Goal: Information Seeking & Learning: Learn about a topic

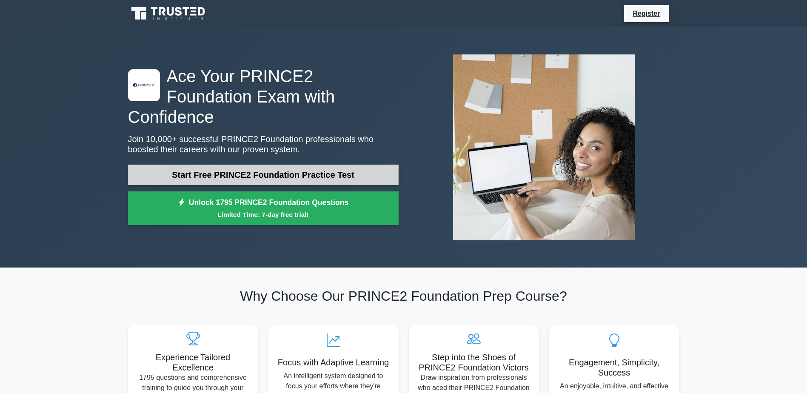
click at [245, 165] on link "Start Free PRINCE2 Foundation Practice Test" at bounding box center [263, 175] width 270 height 20
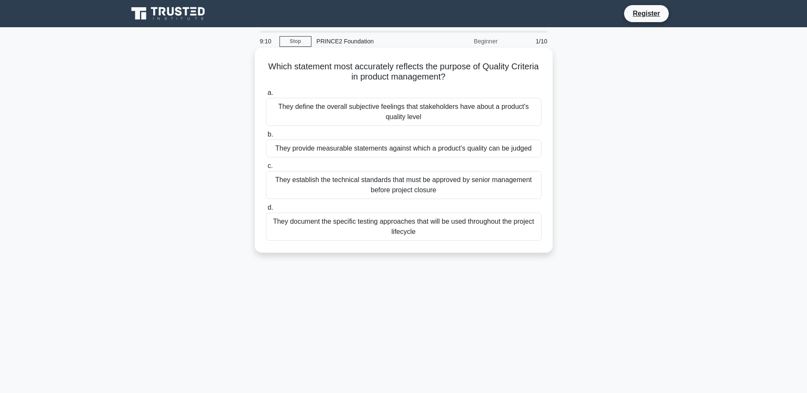
click at [324, 219] on div "They document the specific testing approaches that will be used throughout the …" at bounding box center [404, 227] width 276 height 28
click at [266, 211] on input "d. They document the specific testing approaches that will be used throughout t…" at bounding box center [266, 208] width 0 height 6
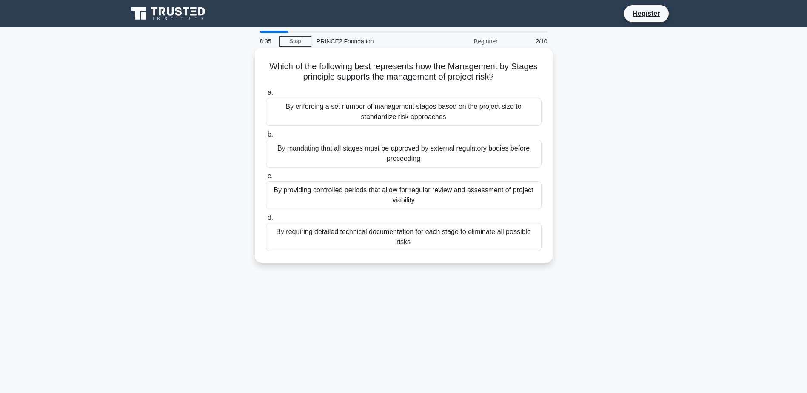
click at [305, 200] on div "By providing controlled periods that allow for regular review and assessment of…" at bounding box center [404, 195] width 276 height 28
click at [266, 179] on input "c. By providing controlled periods that allow for regular review and assessment…" at bounding box center [266, 177] width 0 height 6
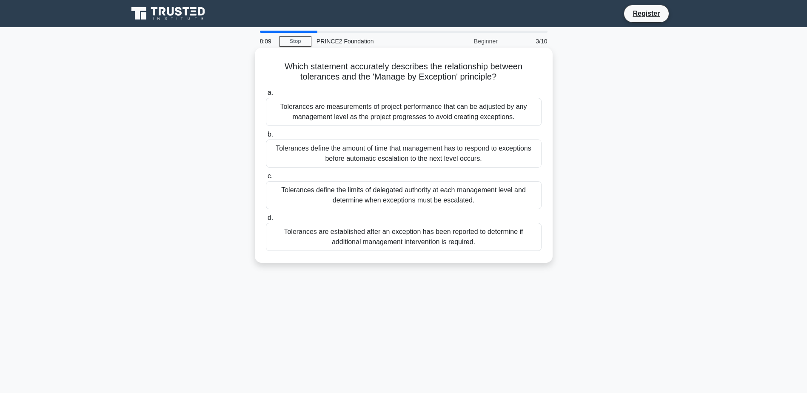
click at [493, 202] on div "Tolerances define the limits of delegated authority at each management level an…" at bounding box center [404, 195] width 276 height 28
click at [266, 179] on input "c. Tolerances define the limits of delegated authority at each management level…" at bounding box center [266, 177] width 0 height 6
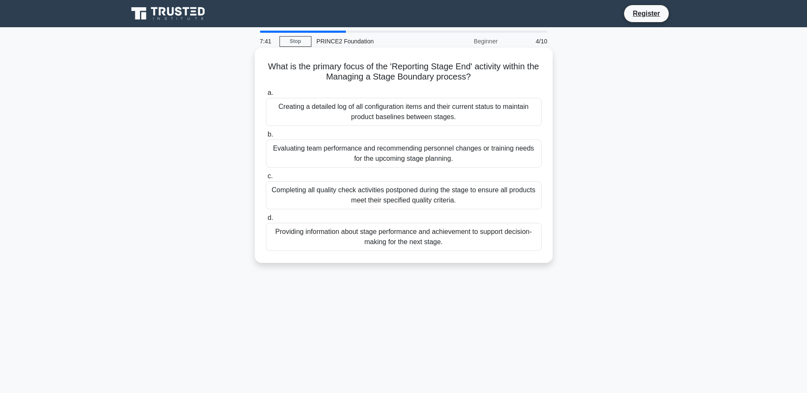
click at [489, 236] on div "Providing information about stage performance and achievement to support decisi…" at bounding box center [404, 237] width 276 height 28
click at [266, 221] on input "d. Providing information about stage performance and achievement to support dec…" at bounding box center [266, 218] width 0 height 6
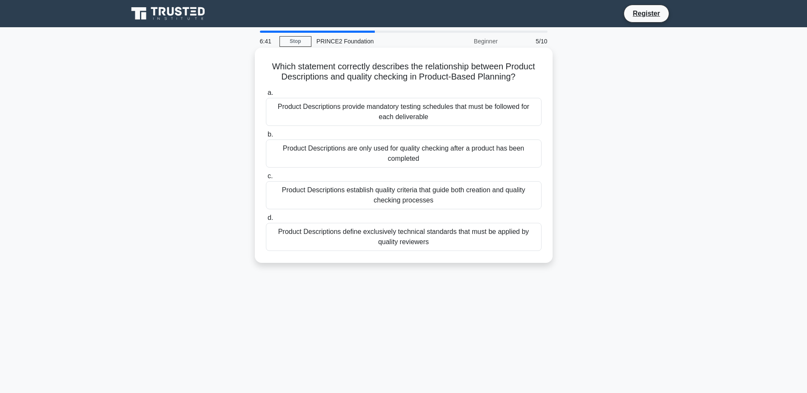
click at [349, 190] on div "Product Descriptions establish quality criteria that guide both creation and qu…" at bounding box center [404, 195] width 276 height 28
click at [266, 179] on input "c. Product Descriptions establish quality criteria that guide both creation and…" at bounding box center [266, 177] width 0 height 6
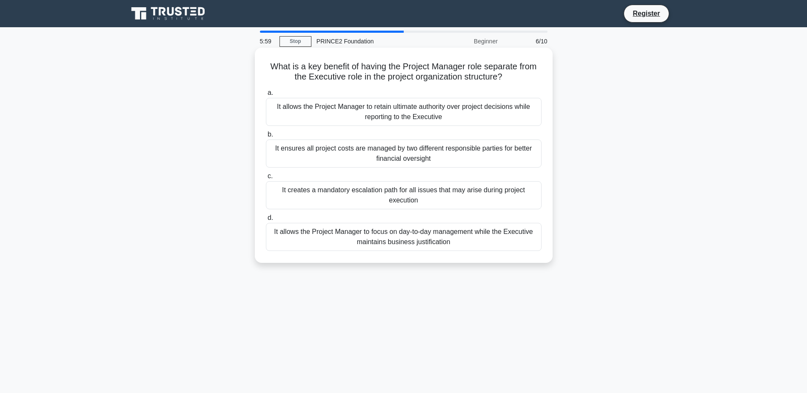
click at [393, 111] on div "It allows the Project Manager to retain ultimate authority over project decisio…" at bounding box center [404, 112] width 276 height 28
click at [266, 96] on input "a. It allows the Project Manager to retain ultimate authority over project deci…" at bounding box center [266, 93] width 0 height 6
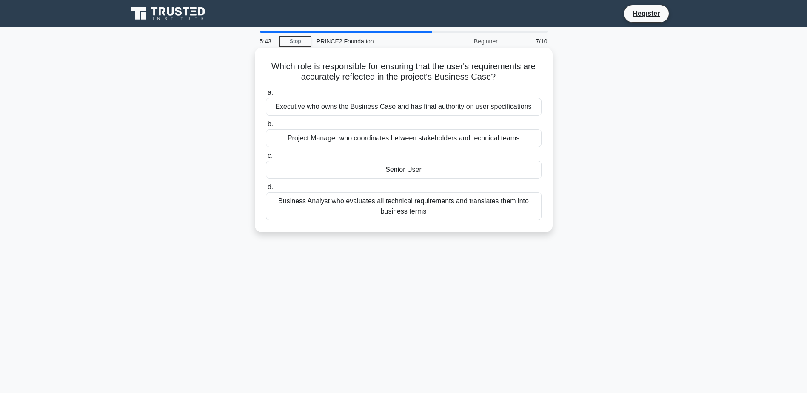
click at [374, 171] on div "Senior User" at bounding box center [404, 170] width 276 height 18
click at [266, 159] on input "c. Senior User" at bounding box center [266, 156] width 0 height 6
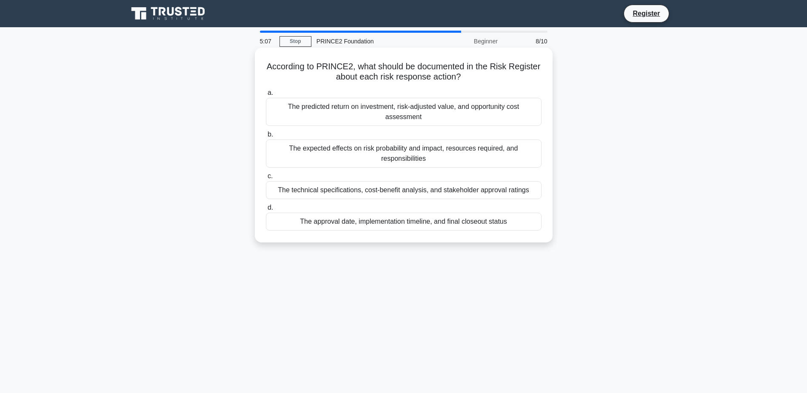
click at [314, 149] on div "The expected effects on risk probability and impact, resources required, and re…" at bounding box center [404, 153] width 276 height 28
click at [266, 137] on input "b. The expected effects on risk probability and impact, resources required, and…" at bounding box center [266, 135] width 0 height 6
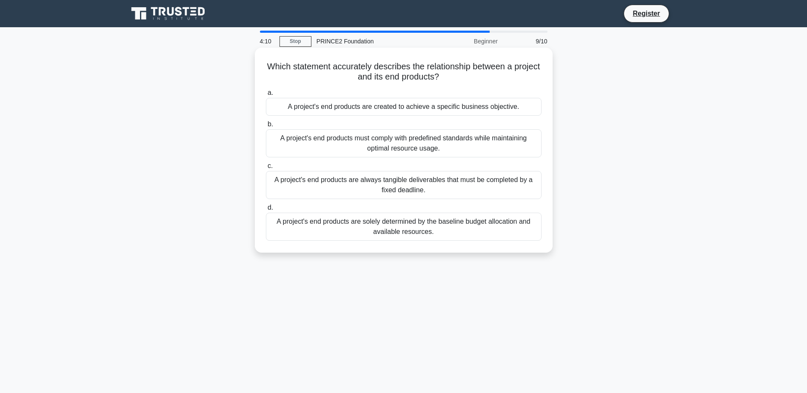
click at [439, 189] on div "A project's end products are always tangible deliverables that must be complete…" at bounding box center [404, 185] width 276 height 28
click at [266, 169] on input "c. A project's end products are always tangible deliverables that must be compl…" at bounding box center [266, 166] width 0 height 6
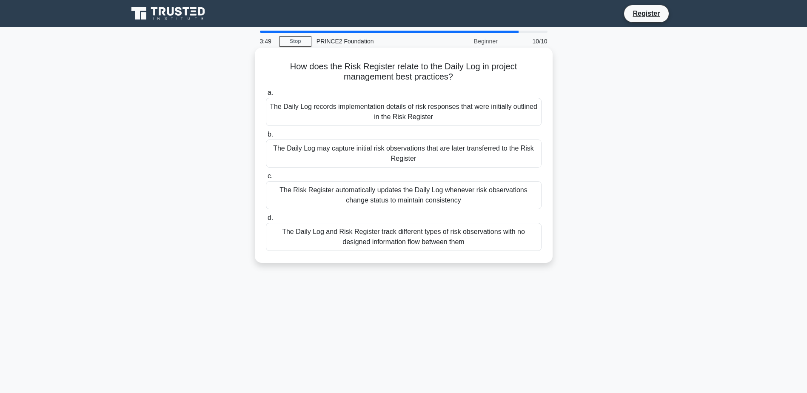
click at [479, 242] on div "The Daily Log and Risk Register track different types of risk observations with…" at bounding box center [404, 237] width 276 height 28
click at [266, 221] on input "d. The Daily Log and Risk Register track different types of risk observations w…" at bounding box center [266, 218] width 0 height 6
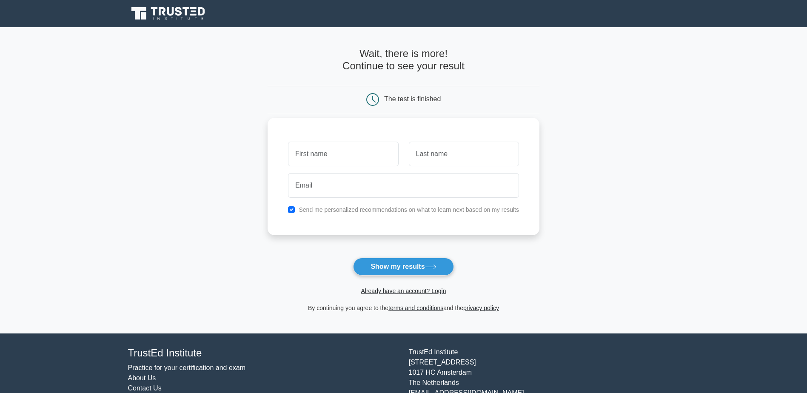
click at [340, 148] on input "text" at bounding box center [343, 154] width 110 height 25
type input "C"
click at [451, 152] on input "text" at bounding box center [464, 154] width 110 height 25
type input "BABET"
click at [406, 184] on input "email" at bounding box center [403, 185] width 231 height 25
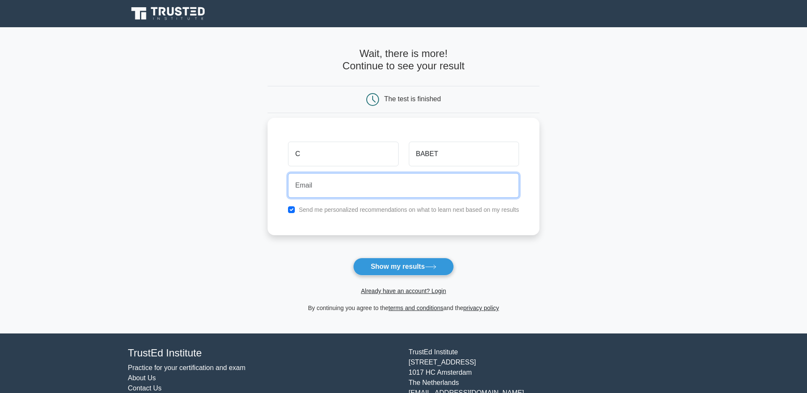
type input "curtis.babet@vodafone.com"
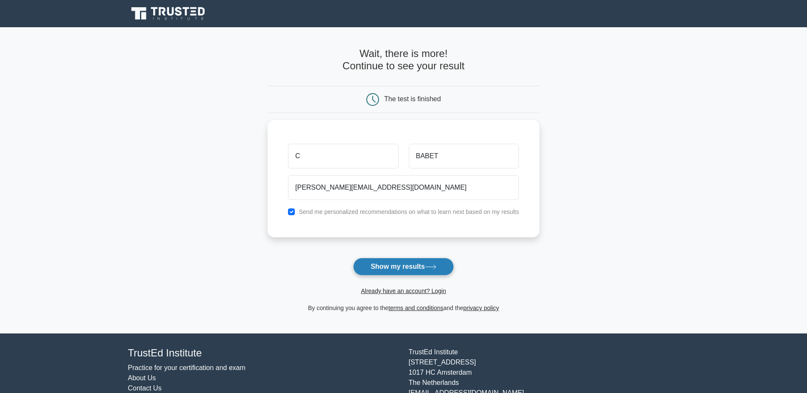
click at [392, 269] on button "Show my results" at bounding box center [403, 267] width 100 height 18
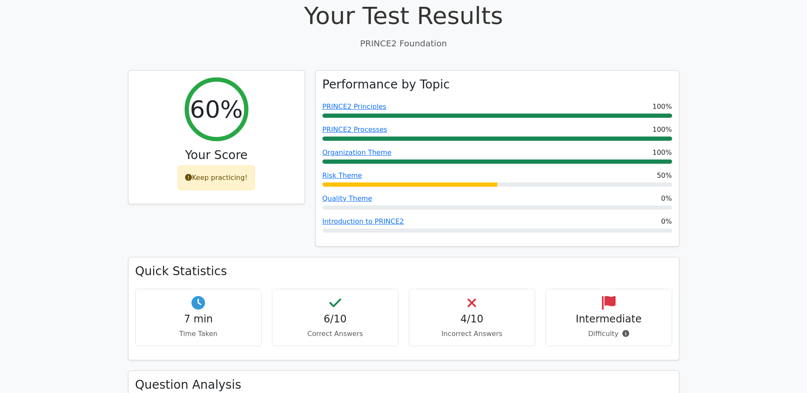
scroll to position [298, 0]
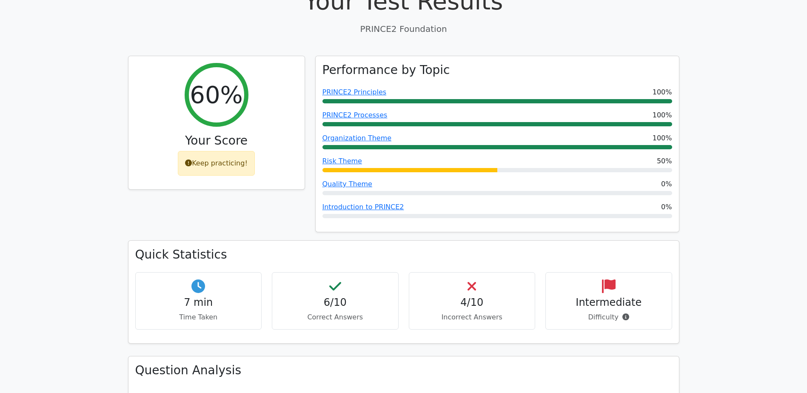
click at [470, 302] on h4 "4/10" at bounding box center [472, 302] width 112 height 12
click at [352, 302] on h4 "6/10" at bounding box center [335, 302] width 112 height 12
click at [467, 296] on h4 "4/10" at bounding box center [472, 302] width 112 height 12
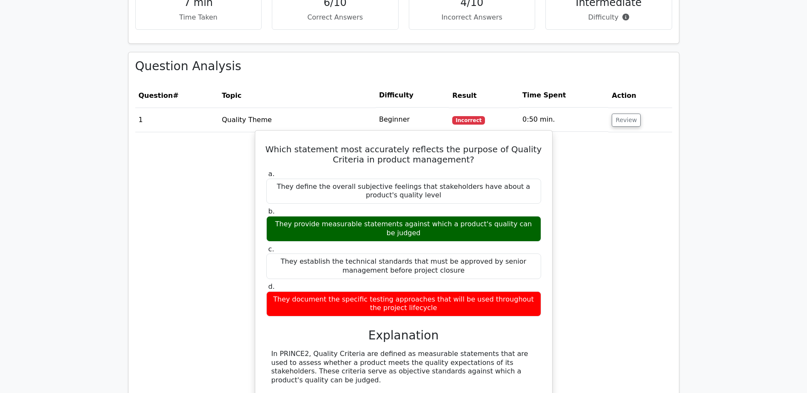
scroll to position [595, 0]
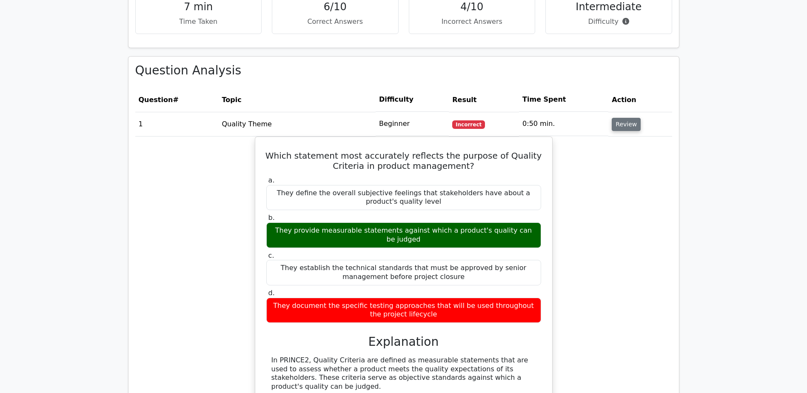
click at [617, 128] on button "Review" at bounding box center [626, 124] width 29 height 13
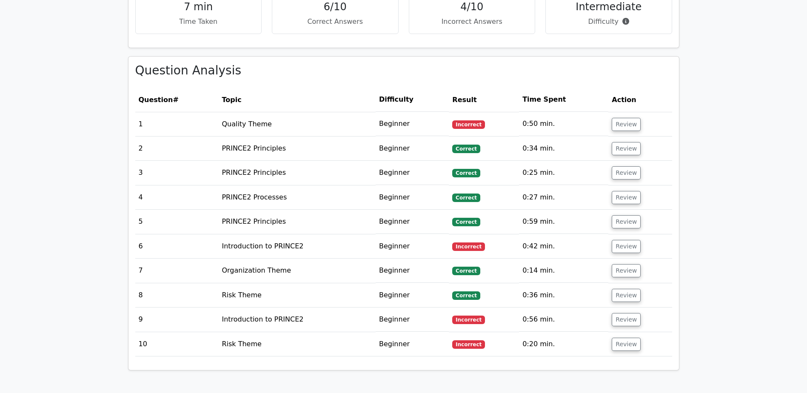
click at [462, 246] on span "Incorrect" at bounding box center [468, 246] width 33 height 9
click at [614, 244] on button "Review" at bounding box center [626, 246] width 29 height 13
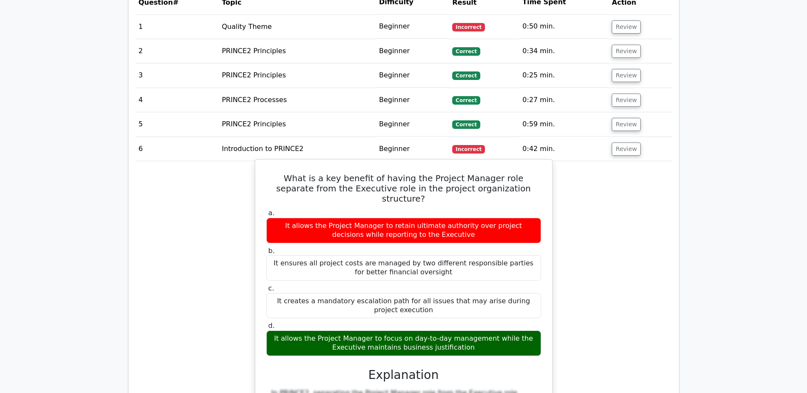
scroll to position [680, 0]
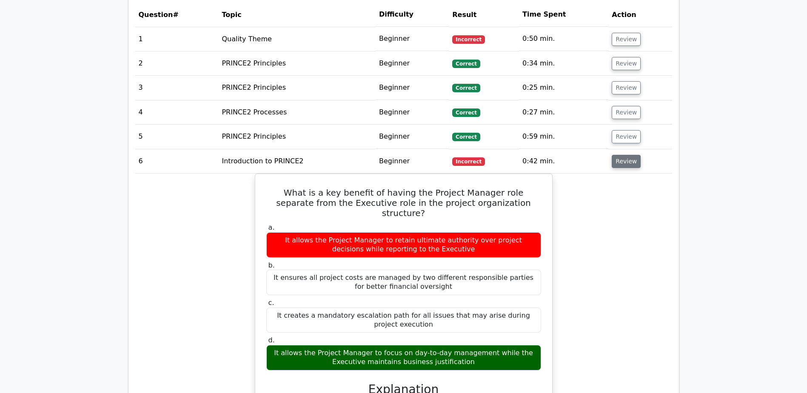
click at [623, 159] on button "Review" at bounding box center [626, 161] width 29 height 13
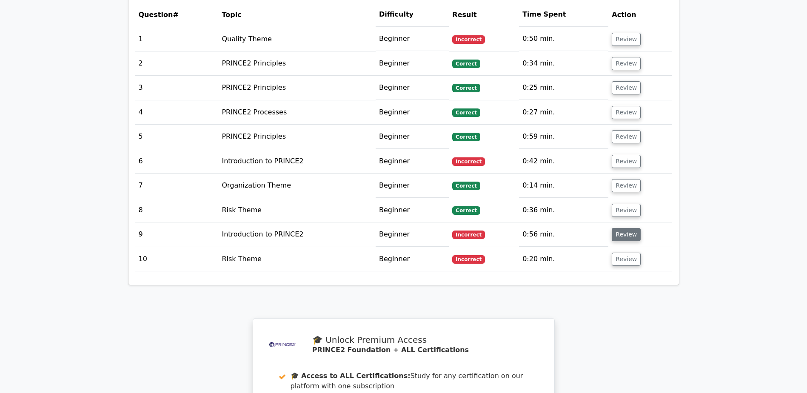
click at [617, 241] on button "Review" at bounding box center [626, 234] width 29 height 13
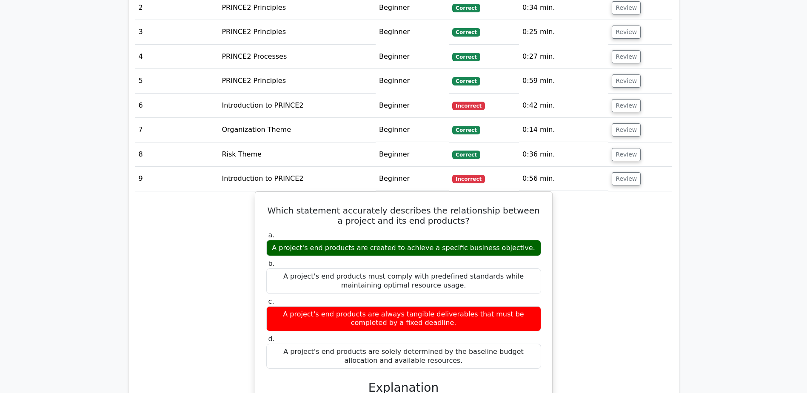
scroll to position [723, 0]
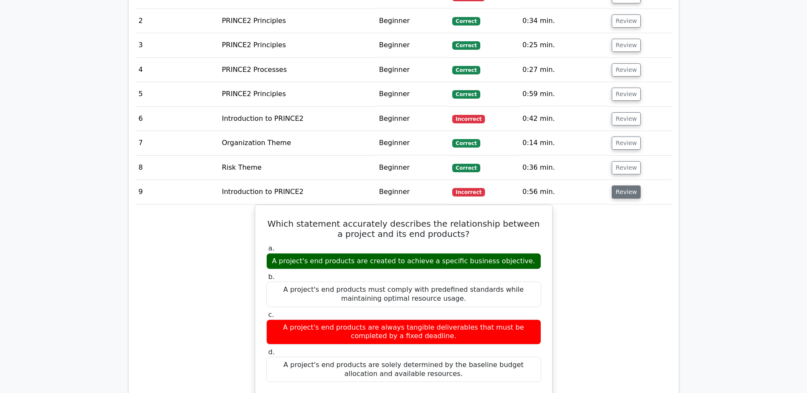
click at [623, 195] on button "Review" at bounding box center [626, 191] width 29 height 13
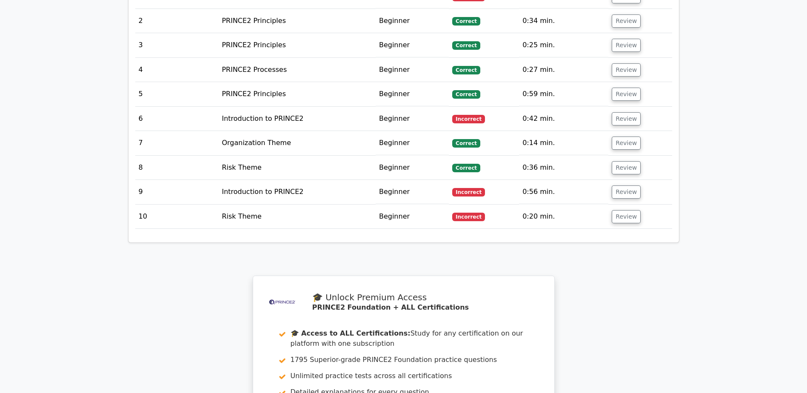
click at [618, 225] on td "Review" at bounding box center [639, 217] width 63 height 24
click at [619, 218] on button "Review" at bounding box center [626, 216] width 29 height 13
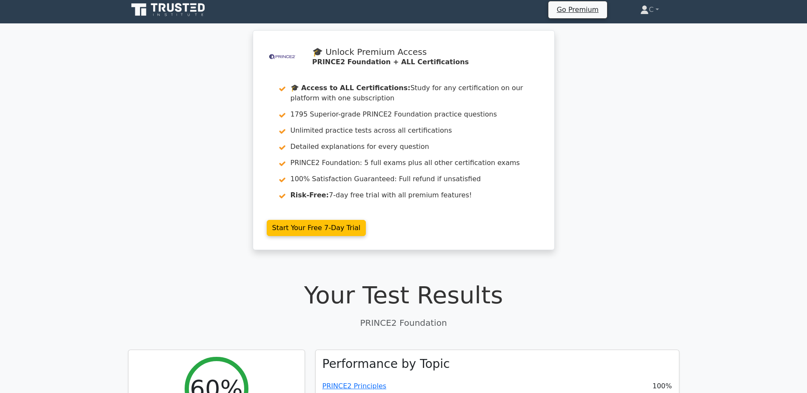
scroll to position [0, 0]
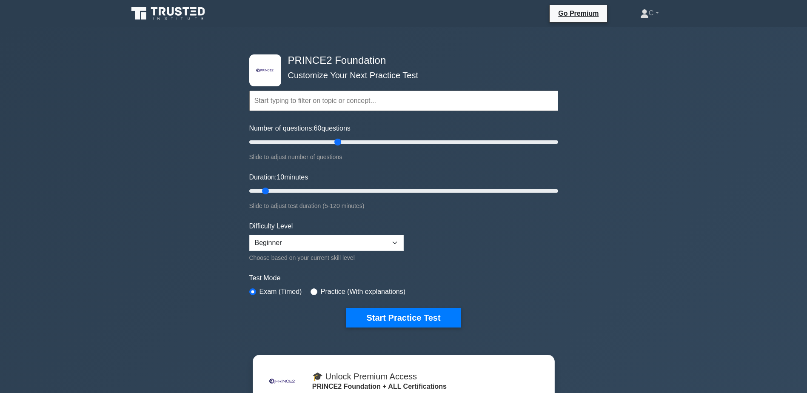
drag, startPoint x: 258, startPoint y: 144, endPoint x: 339, endPoint y: 142, distance: 81.7
type input "60"
click at [339, 142] on input "Number of questions: 60 questions" at bounding box center [403, 142] width 309 height 10
drag, startPoint x: 262, startPoint y: 189, endPoint x: 390, endPoint y: 190, distance: 128.0
type input "60"
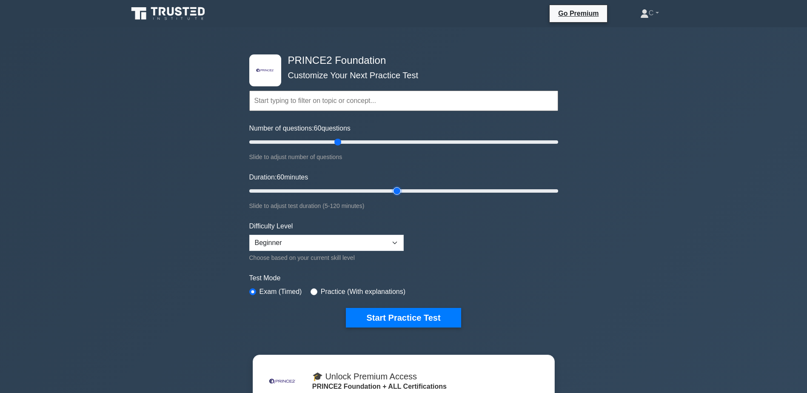
click at [390, 190] on input "Duration: 60 minutes" at bounding box center [403, 191] width 309 height 10
click at [394, 241] on select "Beginner Intermediate Expert" at bounding box center [326, 243] width 154 height 16
select select "intermediate"
click at [249, 235] on select "Beginner Intermediate Expert" at bounding box center [326, 243] width 154 height 16
click at [423, 317] on button "Start Practice Test" at bounding box center [403, 318] width 115 height 20
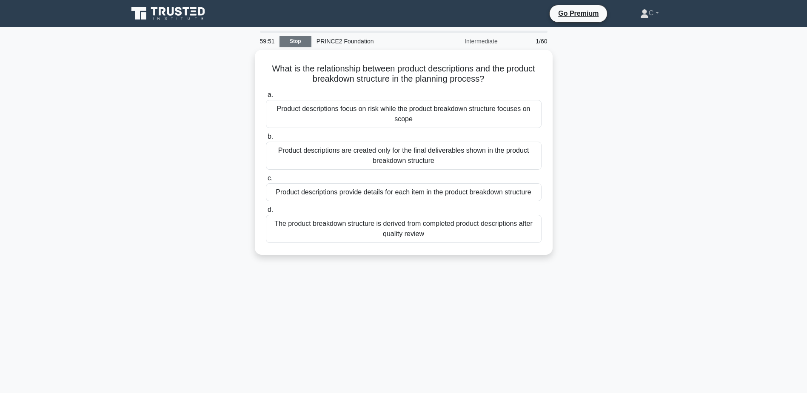
click at [296, 39] on link "Stop" at bounding box center [295, 41] width 32 height 11
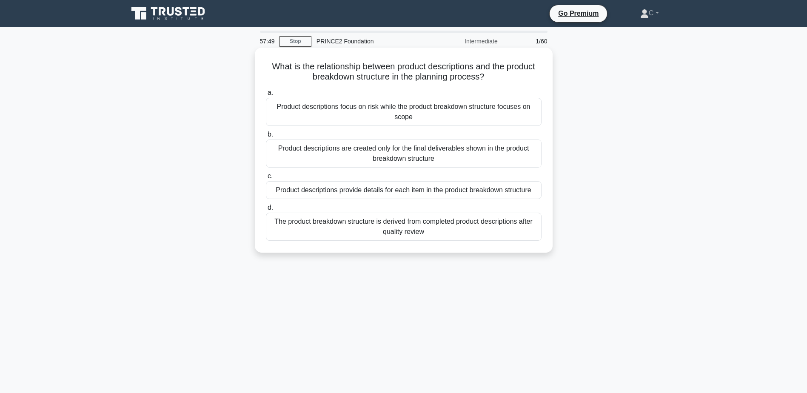
click at [481, 186] on div "Product descriptions provide details for each item in the product breakdown str…" at bounding box center [404, 190] width 276 height 18
click at [266, 179] on input "c. Product descriptions provide details for each item in the product breakdown …" at bounding box center [266, 177] width 0 height 6
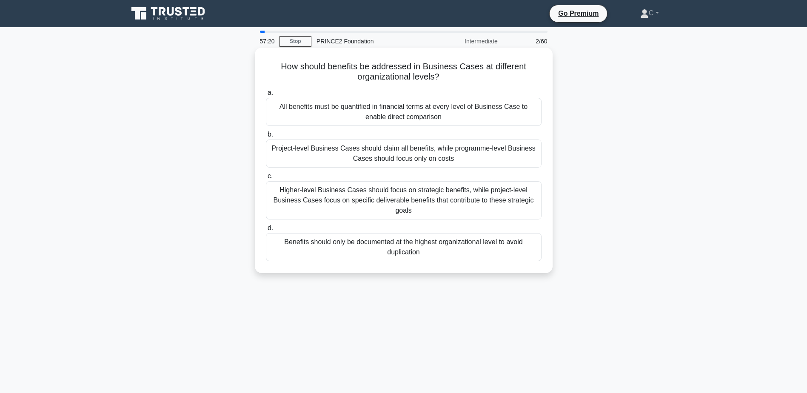
click at [405, 199] on div "Higher-level Business Cases should focus on strategic benefits, while project-l…" at bounding box center [404, 200] width 276 height 38
click at [266, 179] on input "c. Higher-level Business Cases should focus on strategic benefits, while projec…" at bounding box center [266, 177] width 0 height 6
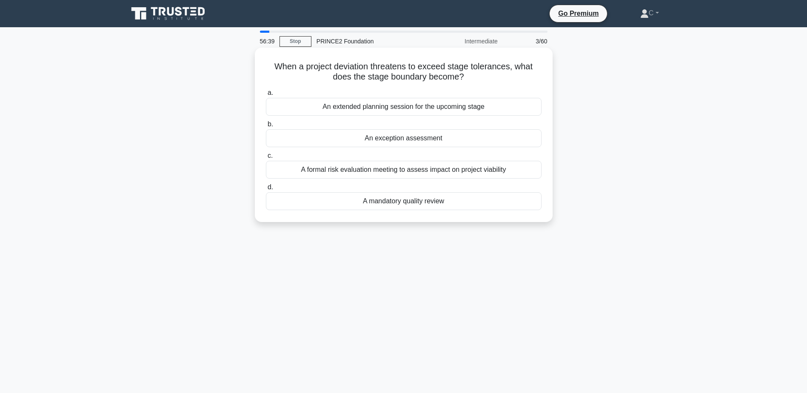
click at [498, 139] on div "An exception assessment" at bounding box center [404, 138] width 276 height 18
click at [266, 127] on input "b. An exception assessment" at bounding box center [266, 125] width 0 height 6
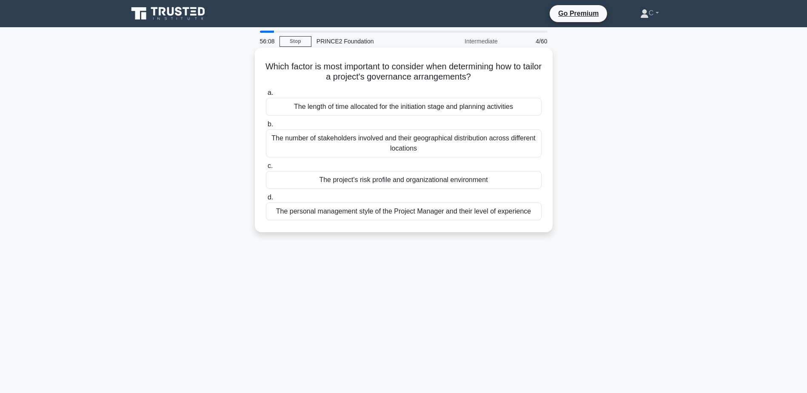
click at [510, 146] on div "The number of stakeholders involved and their geographical distribution across …" at bounding box center [404, 143] width 276 height 28
click at [266, 127] on input "b. The number of stakeholders involved and their geographical distribution acro…" at bounding box center [266, 125] width 0 height 6
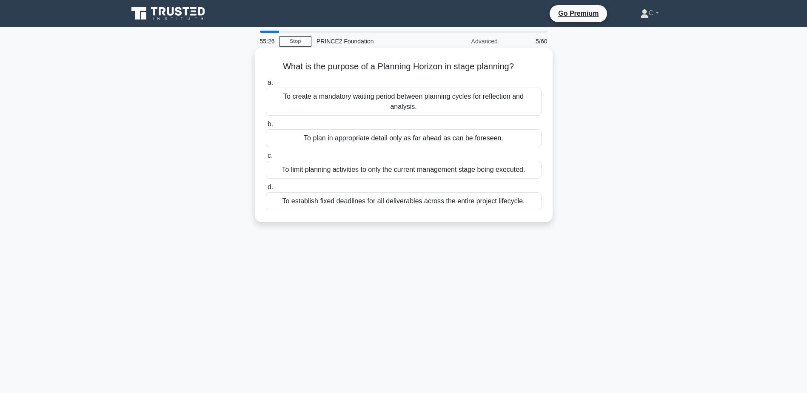
click at [496, 161] on div "To limit planning activities to only the current management stage being execute…" at bounding box center [404, 170] width 276 height 18
click at [266, 159] on input "c. To limit planning activities to only the current management stage being exec…" at bounding box center [266, 156] width 0 height 6
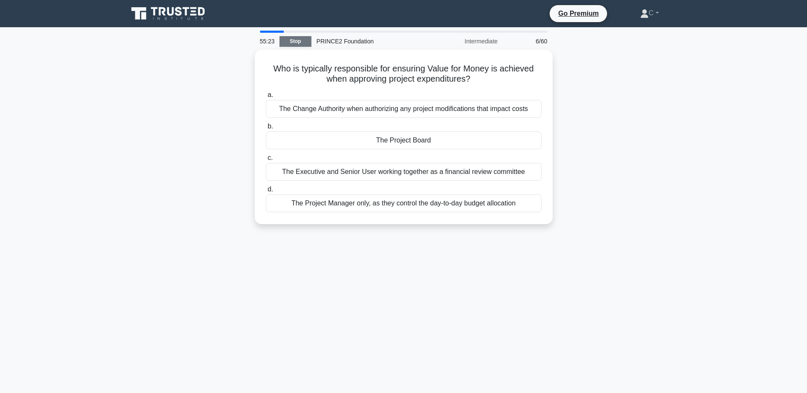
click at [291, 42] on link "Stop" at bounding box center [295, 41] width 32 height 11
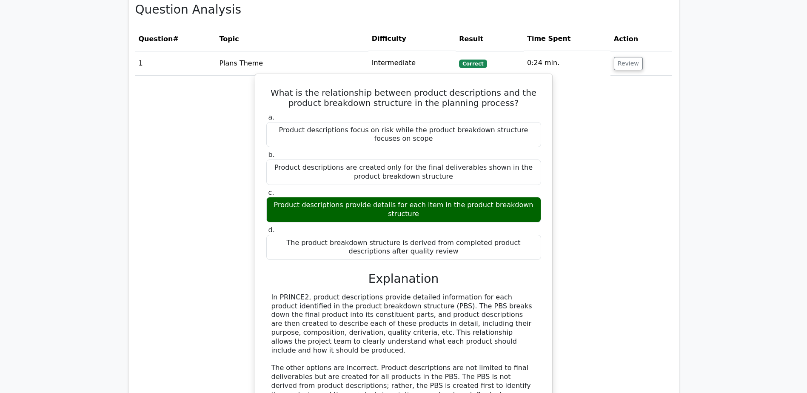
scroll to position [553, 0]
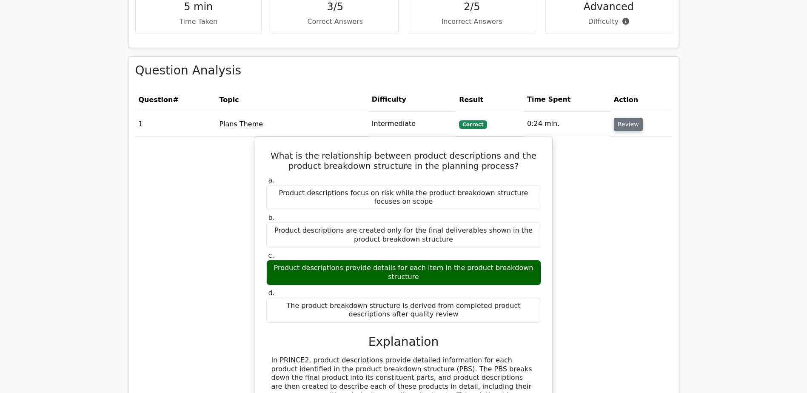
click at [620, 125] on button "Review" at bounding box center [628, 124] width 29 height 13
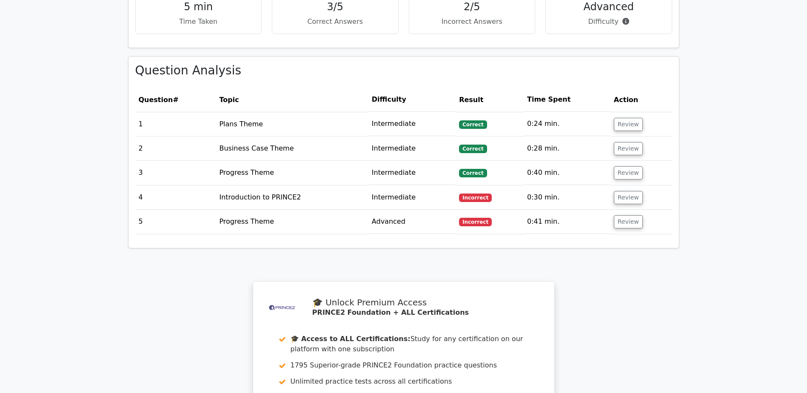
click at [468, 222] on span "Incorrect" at bounding box center [475, 222] width 33 height 9
click at [467, 227] on td "Incorrect" at bounding box center [489, 222] width 68 height 24
click at [611, 222] on td "Review" at bounding box center [641, 222] width 62 height 24
click at [629, 226] on button "Review" at bounding box center [628, 221] width 29 height 13
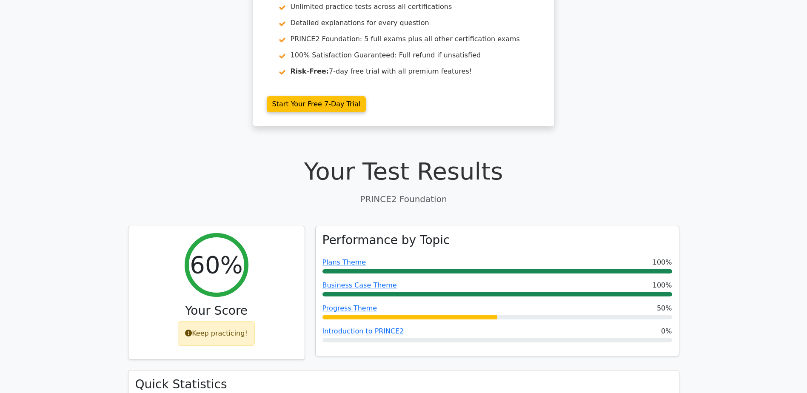
scroll to position [0, 0]
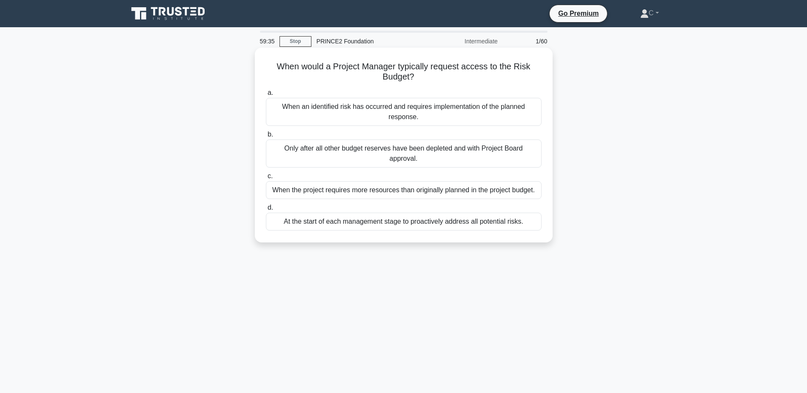
click at [351, 113] on div "When an identified risk has occurred and requires implementation of the planned…" at bounding box center [404, 112] width 276 height 28
click at [266, 96] on input "a. When an identified risk has occurred and requires implementation of the plan…" at bounding box center [266, 93] width 0 height 6
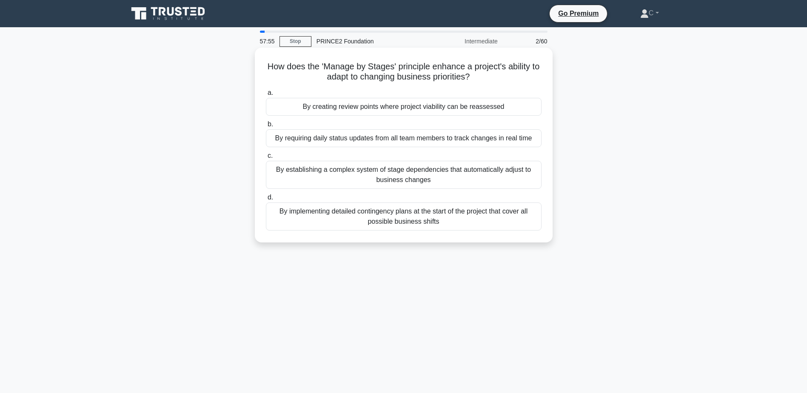
click at [361, 112] on div "By creating review points where project viability can be reassessed" at bounding box center [404, 107] width 276 height 18
click at [266, 96] on input "a. By creating review points where project viability can be reassessed" at bounding box center [266, 93] width 0 height 6
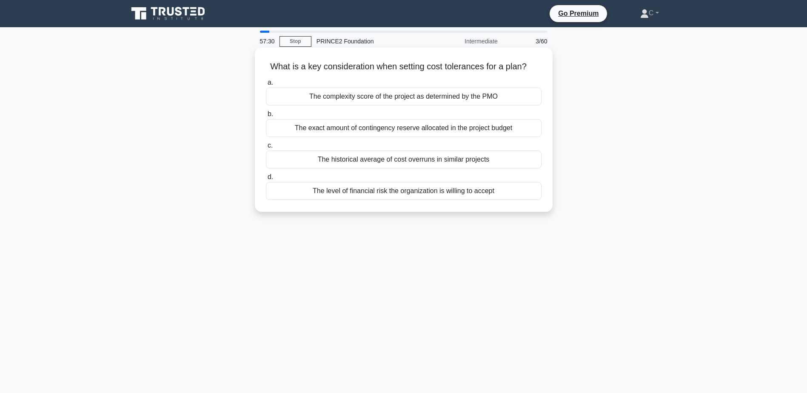
click at [445, 195] on div "The level of financial risk the organization is willing to accept" at bounding box center [404, 191] width 276 height 18
click at [266, 180] on input "d. The level of financial risk the organization is willing to accept" at bounding box center [266, 177] width 0 height 6
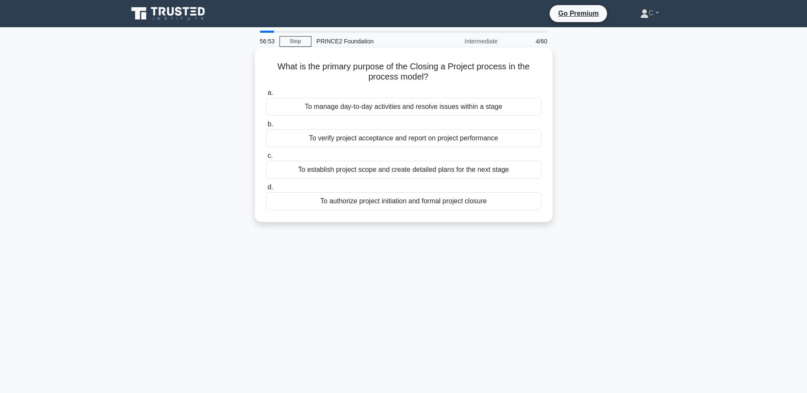
click at [452, 202] on div "To authorize project initiation and formal project closure" at bounding box center [404, 201] width 276 height 18
click at [266, 190] on input "d. To authorize project initiation and formal project closure" at bounding box center [266, 188] width 0 height 6
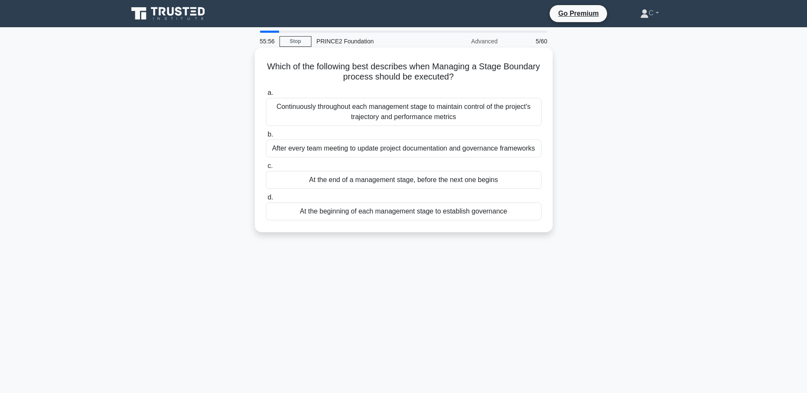
click at [518, 179] on div "At the end of a management stage, before the next one begins" at bounding box center [404, 180] width 276 height 18
click at [266, 169] on input "c. At the end of a management stage, before the next one begins" at bounding box center [266, 166] width 0 height 6
click at [521, 112] on div "Implement an extensive documentation system tracking all communications between…" at bounding box center [404, 112] width 276 height 28
click at [266, 96] on input "a. Implement an extensive documentation system tracking all communications betw…" at bounding box center [266, 93] width 0 height 6
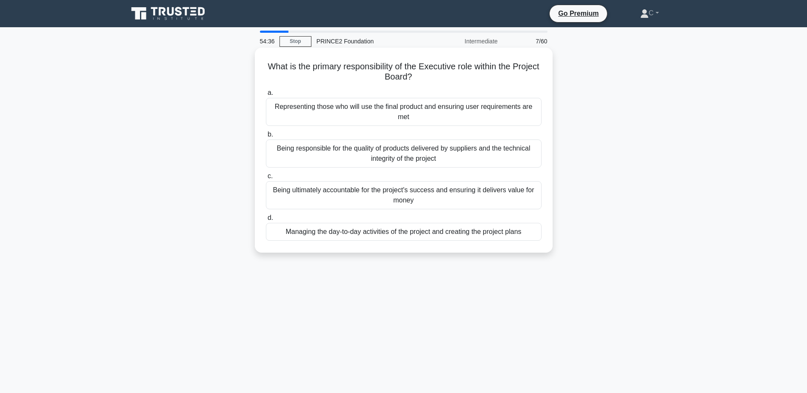
click at [509, 196] on div "Being ultimately accountable for the project's success and ensuring it delivers…" at bounding box center [404, 195] width 276 height 28
click at [266, 179] on input "c. Being ultimately accountable for the project's success and ensuring it deliv…" at bounding box center [266, 177] width 0 height 6
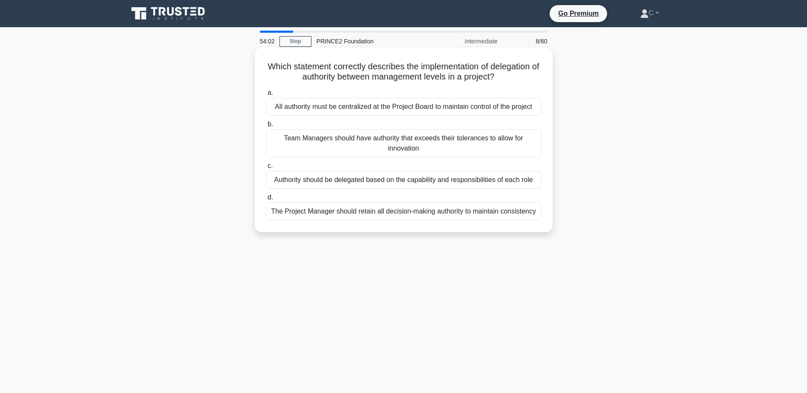
click at [428, 185] on div "Authority should be delegated based on the capability and responsibilities of e…" at bounding box center [404, 180] width 276 height 18
click at [266, 169] on input "c. Authority should be delegated based on the capability and responsibilities o…" at bounding box center [266, 166] width 0 height 6
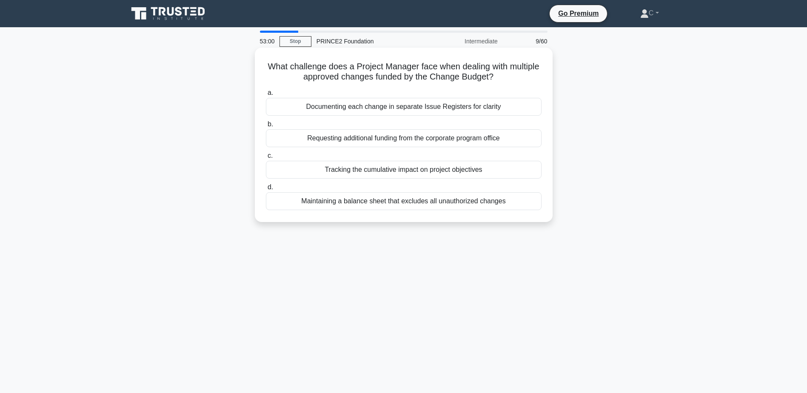
click at [516, 105] on div "Documenting each change in separate Issue Registers for clarity" at bounding box center [404, 107] width 276 height 18
click at [266, 96] on input "a. Documenting each change in separate Issue Registers for clarity" at bounding box center [266, 93] width 0 height 6
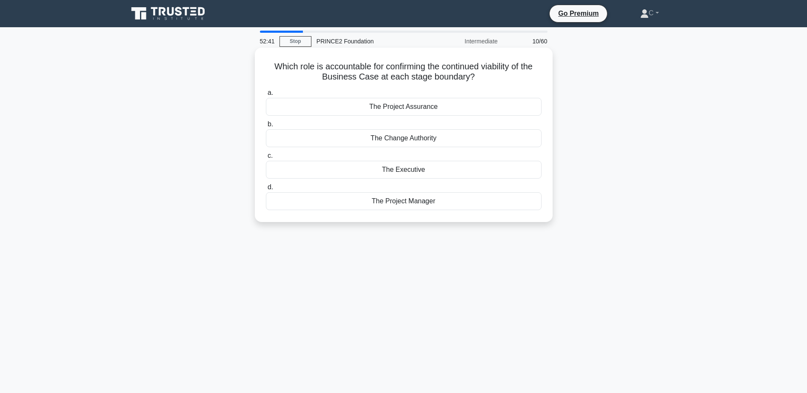
click at [481, 170] on div "The Executive" at bounding box center [404, 170] width 276 height 18
click at [266, 159] on input "c. The Executive" at bounding box center [266, 156] width 0 height 6
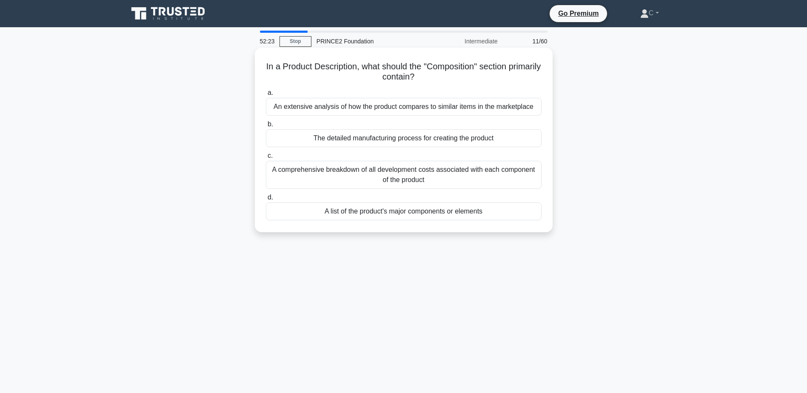
click at [492, 213] on div "A list of the product's major components or elements" at bounding box center [404, 211] width 276 height 18
click at [266, 200] on input "d. A list of the product's major components or elements" at bounding box center [266, 198] width 0 height 6
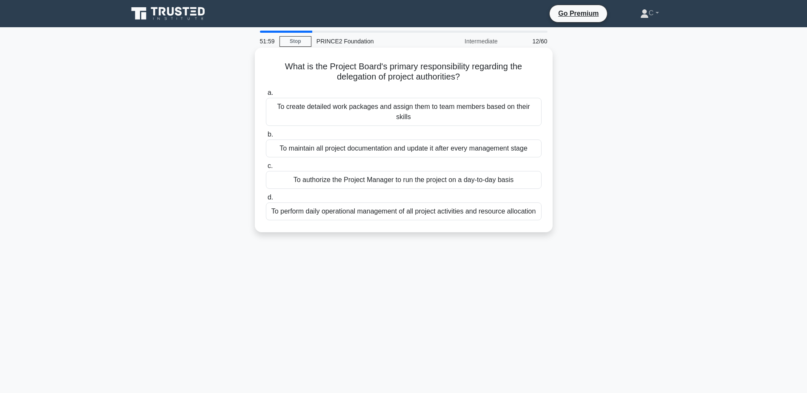
click at [363, 175] on div "To authorize the Project Manager to run the project on a day-to-day basis" at bounding box center [404, 180] width 276 height 18
click at [266, 169] on input "c. To authorize the Project Manager to run the project on a day-to-day basis" at bounding box center [266, 166] width 0 height 6
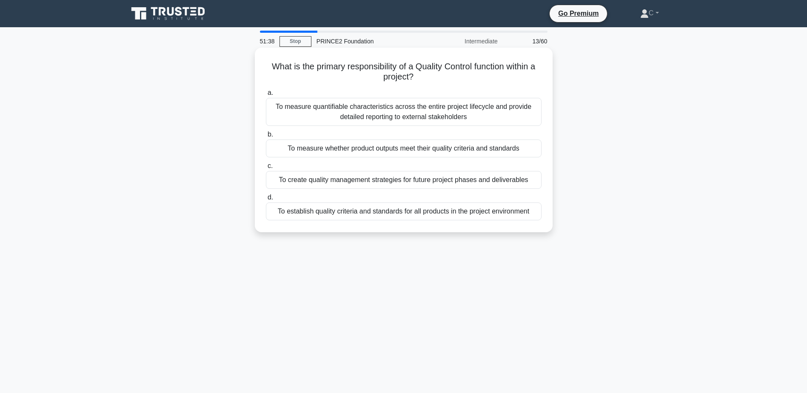
click at [341, 219] on div "To establish quality criteria and standards for all products in the project env…" at bounding box center [404, 211] width 276 height 18
click at [266, 200] on input "d. To establish quality criteria and standards for all products in the project …" at bounding box center [266, 198] width 0 height 6
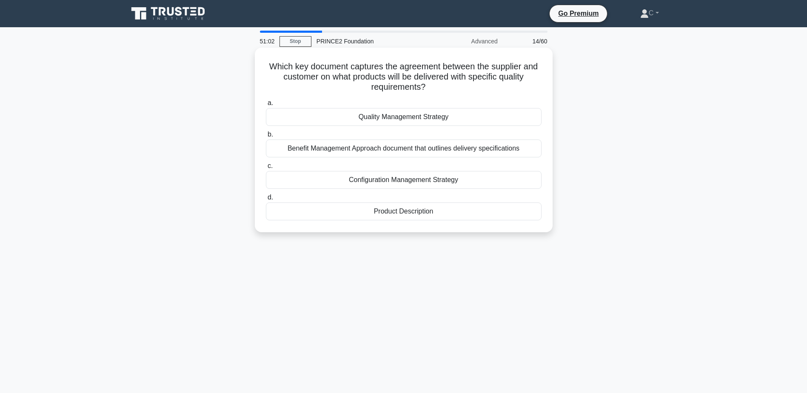
click at [385, 211] on div "Product Description" at bounding box center [404, 211] width 276 height 18
click at [266, 200] on input "d. Product Description" at bounding box center [266, 198] width 0 height 6
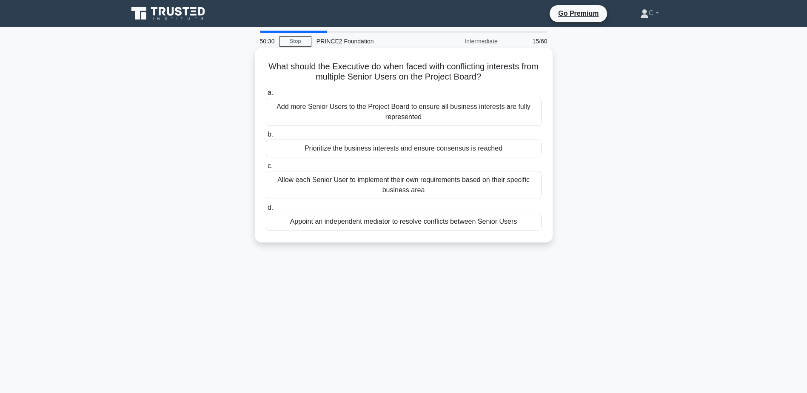
click at [384, 150] on div "Prioritize the business interests and ensure consensus is reached" at bounding box center [404, 148] width 276 height 18
click at [266, 137] on input "b. Prioritize the business interests and ensure consensus is reached" at bounding box center [266, 135] width 0 height 6
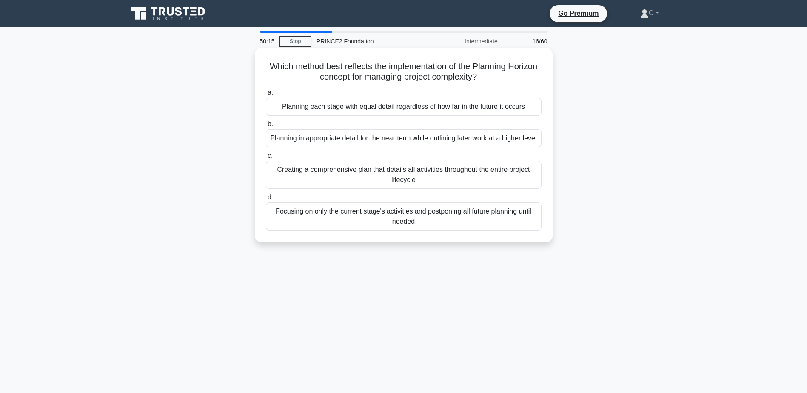
click at [370, 225] on div "Focusing on only the current stage's activities and postponing all future plann…" at bounding box center [404, 216] width 276 height 28
click at [266, 200] on input "d. Focusing on only the current stage's activities and postponing all future pl…" at bounding box center [266, 198] width 0 height 6
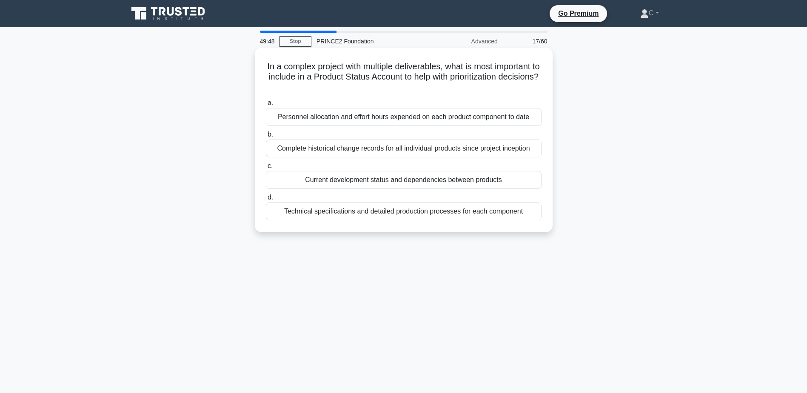
click at [322, 215] on div "Technical specifications and detailed production processes for each component" at bounding box center [404, 211] width 276 height 18
click at [266, 200] on input "d. Technical specifications and detailed production processes for each component" at bounding box center [266, 198] width 0 height 6
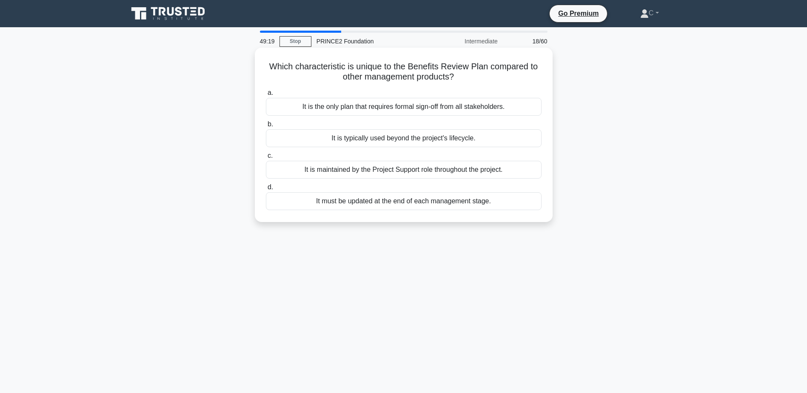
click at [441, 140] on div "It is typically used beyond the project's lifecycle." at bounding box center [404, 138] width 276 height 18
click at [266, 127] on input "b. It is typically used beyond the project's lifecycle." at bounding box center [266, 125] width 0 height 6
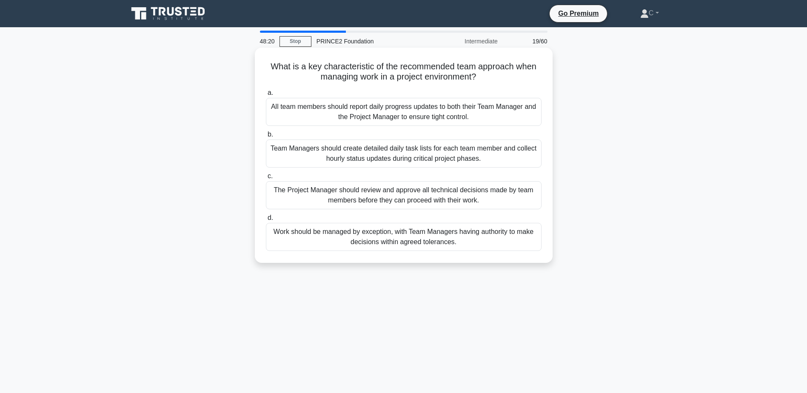
click at [418, 242] on div "Work should be managed by exception, with Team Managers having authority to mak…" at bounding box center [404, 237] width 276 height 28
click at [266, 221] on input "d. Work should be managed by exception, with Team Managers having authority to …" at bounding box center [266, 218] width 0 height 6
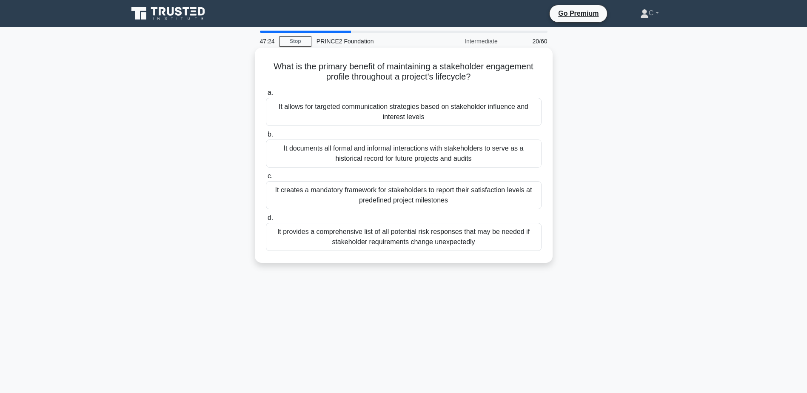
click at [427, 242] on div "It provides a comprehensive list of all potential risk responses that may be ne…" at bounding box center [404, 237] width 276 height 28
click at [266, 221] on input "d. It provides a comprehensive list of all potential risk responses that may be…" at bounding box center [266, 218] width 0 height 6
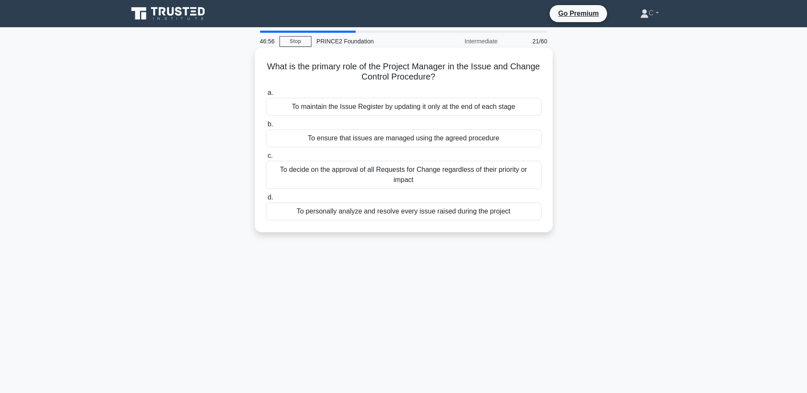
click at [497, 106] on div "To maintain the Issue Register by updating it only at the end of each stage" at bounding box center [404, 107] width 276 height 18
click at [266, 96] on input "a. To maintain the Issue Register by updating it only at the end of each stage" at bounding box center [266, 93] width 0 height 6
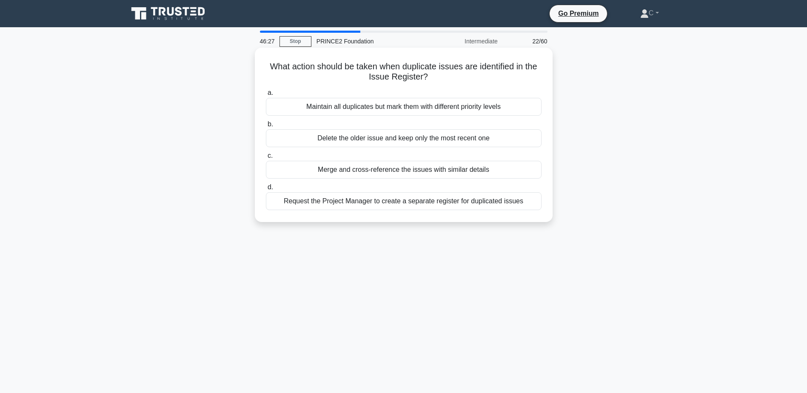
click at [498, 107] on div "Maintain all duplicates but mark them with different priority levels" at bounding box center [404, 107] width 276 height 18
click at [266, 96] on input "a. Maintain all duplicates but mark them with different priority levels" at bounding box center [266, 93] width 0 height 6
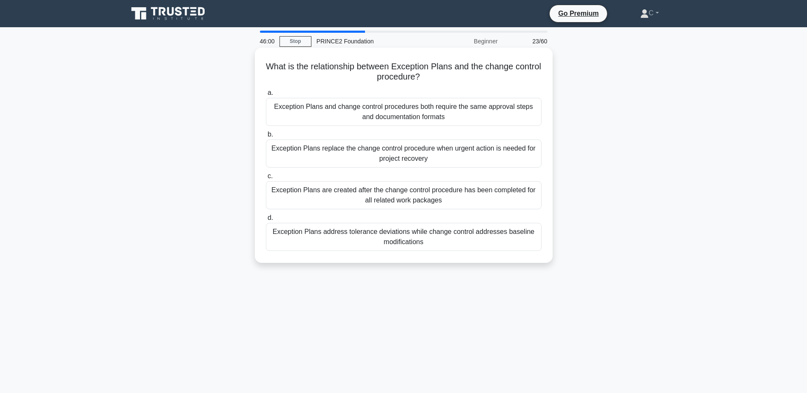
click at [415, 230] on div "Exception Plans address tolerance deviations while change control addresses bas…" at bounding box center [404, 237] width 276 height 28
click at [266, 221] on input "d. Exception Plans address tolerance deviations while change control addresses …" at bounding box center [266, 218] width 0 height 6
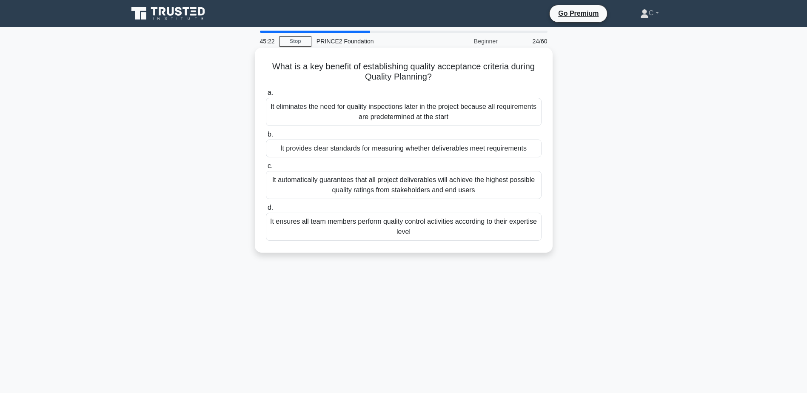
click at [291, 149] on div "It provides clear standards for measuring whether deliverables meet requirements" at bounding box center [404, 148] width 276 height 18
click at [266, 137] on input "b. It provides clear standards for measuring whether deliverables meet requirem…" at bounding box center [266, 135] width 0 height 6
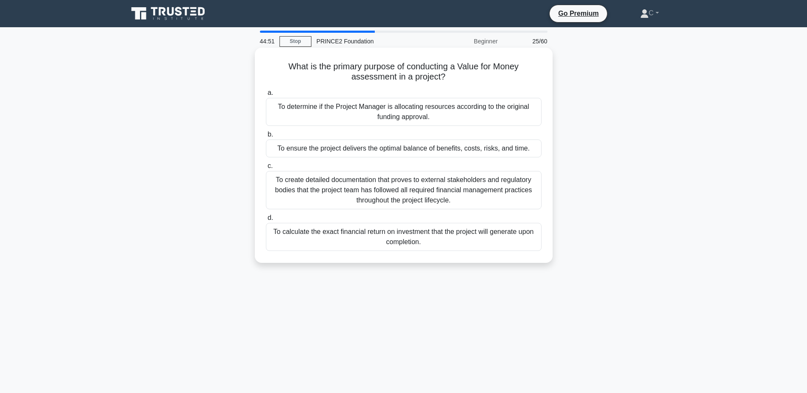
click at [391, 147] on div "To ensure the project delivers the optimal balance of benefits, costs, risks, a…" at bounding box center [404, 148] width 276 height 18
click at [266, 137] on input "b. To ensure the project delivers the optimal balance of benefits, costs, risks…" at bounding box center [266, 135] width 0 height 6
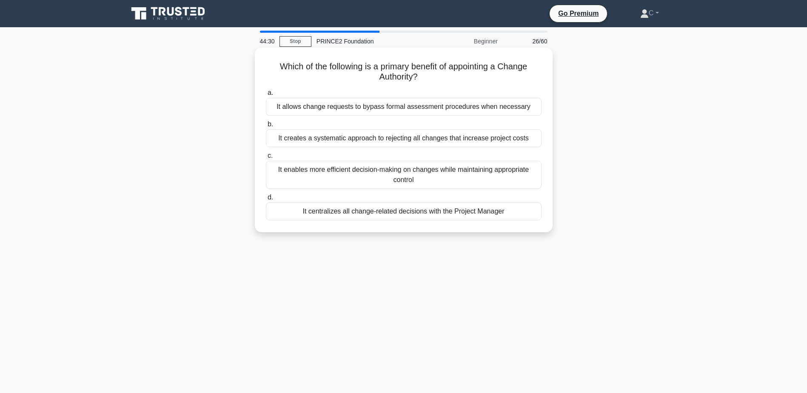
click at [300, 169] on div "It enables more efficient decision-making on changes while maintaining appropri…" at bounding box center [404, 175] width 276 height 28
click at [266, 159] on input "c. It enables more efficient decision-making on changes while maintaining appro…" at bounding box center [266, 156] width 0 height 6
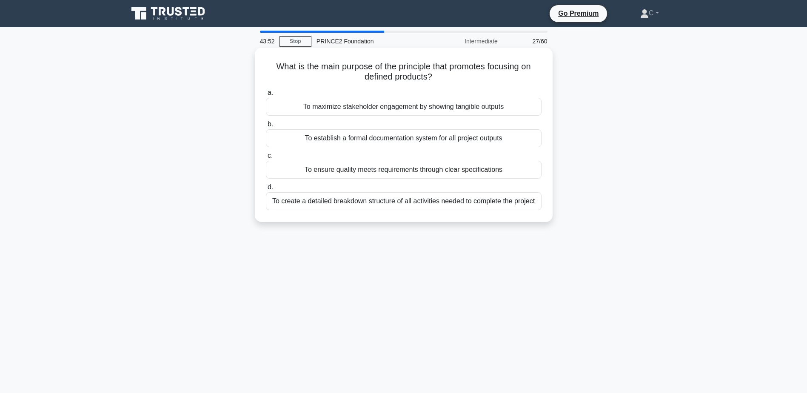
click at [443, 173] on div "To ensure quality meets requirements through clear specifications" at bounding box center [404, 170] width 276 height 18
click at [266, 159] on input "c. To ensure quality meets requirements through clear specifications" at bounding box center [266, 156] width 0 height 6
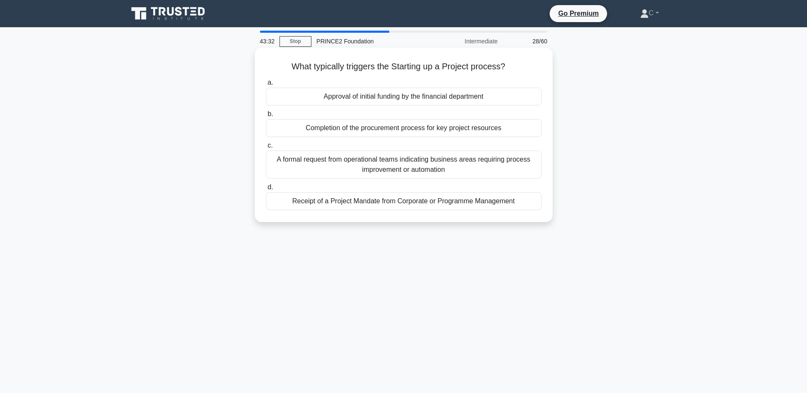
click at [350, 205] on div "Receipt of a Project Mandate from Corporate or Programme Management" at bounding box center [404, 201] width 276 height 18
click at [266, 190] on input "d. Receipt of a Project Mandate from Corporate or Programme Management" at bounding box center [266, 188] width 0 height 6
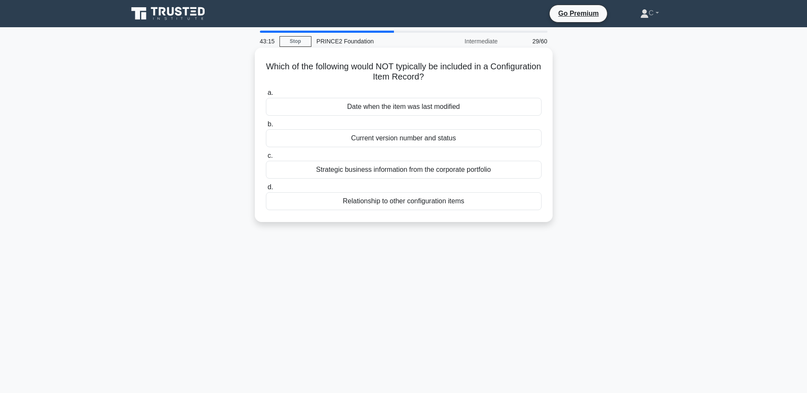
click at [386, 176] on div "Strategic business information from the corporate portfolio" at bounding box center [404, 170] width 276 height 18
click at [266, 159] on input "c. Strategic business information from the corporate portfolio" at bounding box center [266, 156] width 0 height 6
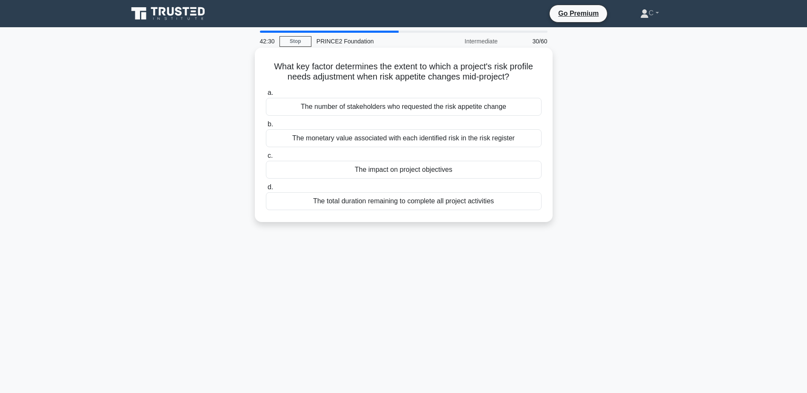
click at [439, 173] on div "The impact on project objectives" at bounding box center [404, 170] width 276 height 18
click at [266, 159] on input "c. The impact on project objectives" at bounding box center [266, 156] width 0 height 6
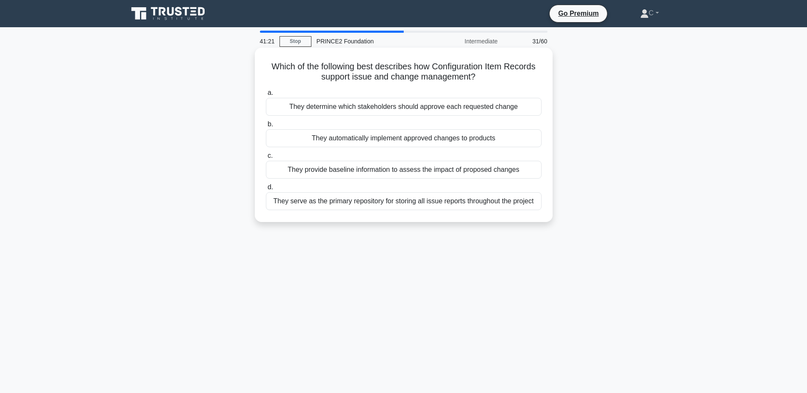
click at [307, 167] on div "They provide baseline information to assess the impact of proposed changes" at bounding box center [404, 170] width 276 height 18
click at [266, 159] on input "c. They provide baseline information to assess the impact of proposed changes" at bounding box center [266, 156] width 0 height 6
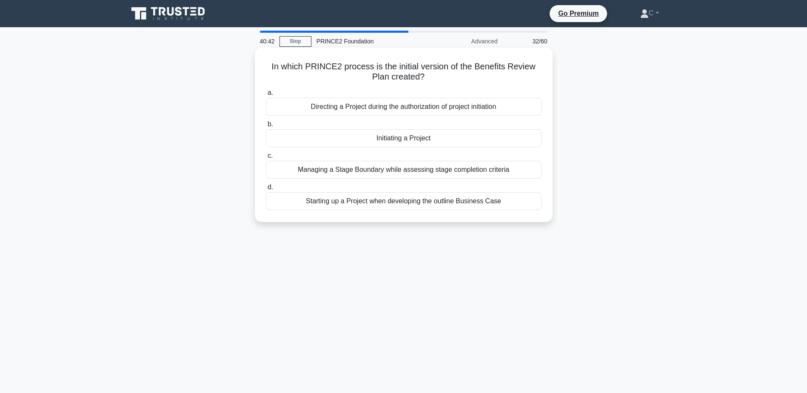
click at [379, 140] on div "Initiating a Project" at bounding box center [404, 138] width 276 height 18
click at [266, 127] on input "b. Initiating a Project" at bounding box center [266, 125] width 0 height 6
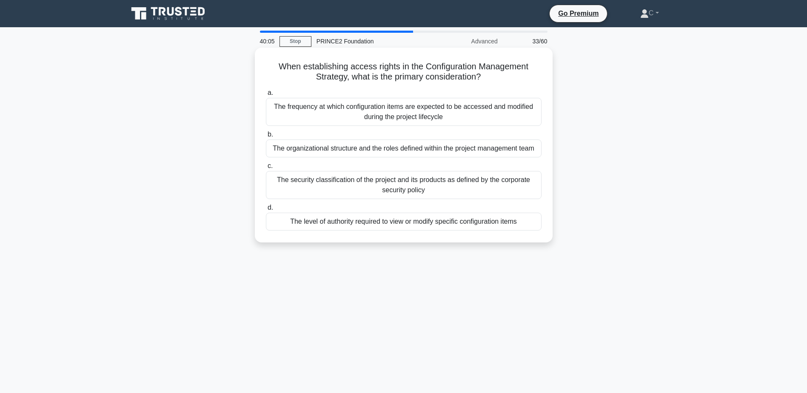
click at [344, 149] on div "The organizational structure and the roles defined within the project managemen…" at bounding box center [404, 148] width 276 height 18
click at [266, 137] on input "b. The organizational structure and the roles defined within the project manage…" at bounding box center [266, 135] width 0 height 6
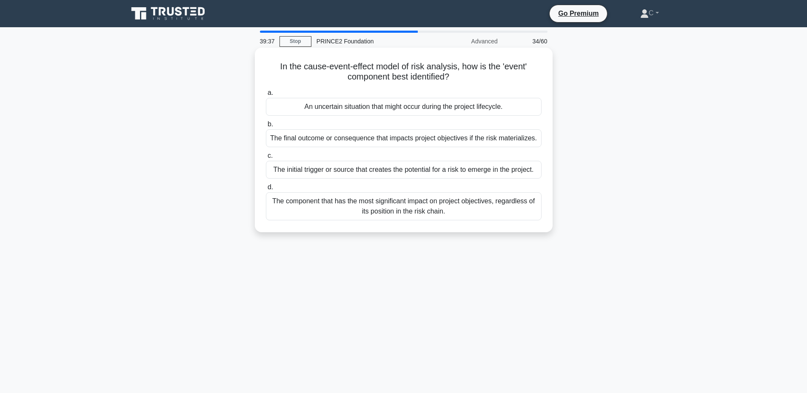
click at [361, 108] on div "An uncertain situation that might occur during the project lifecycle." at bounding box center [404, 107] width 276 height 18
click at [266, 96] on input "a. An uncertain situation that might occur during the project lifecycle." at bounding box center [266, 93] width 0 height 6
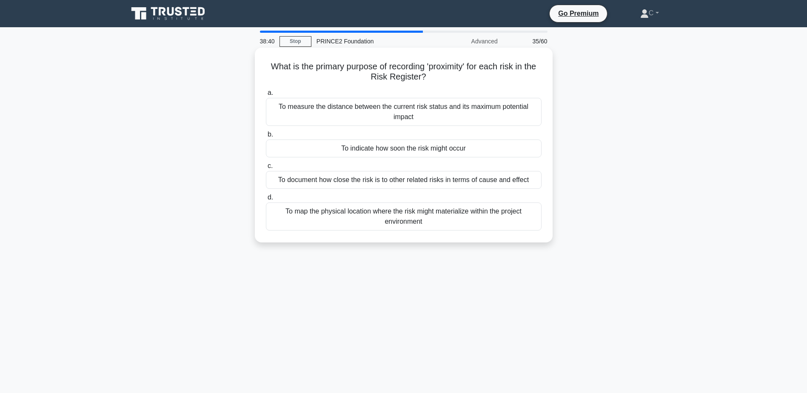
click at [324, 179] on div "To document how close the risk is to other related risks in terms of cause and …" at bounding box center [404, 180] width 276 height 18
click at [266, 169] on input "c. To document how close the risk is to other related risks in terms of cause a…" at bounding box center [266, 166] width 0 height 6
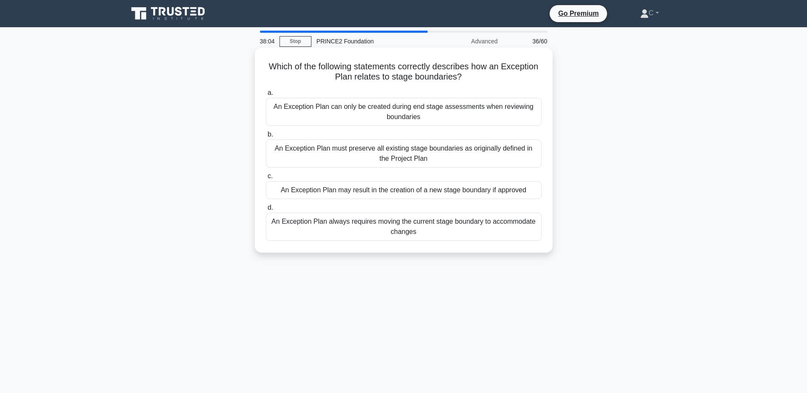
click at [315, 192] on div "An Exception Plan may result in the creation of a new stage boundary if approved" at bounding box center [404, 190] width 276 height 18
click at [266, 179] on input "c. An Exception Plan may result in the creation of a new stage boundary if appr…" at bounding box center [266, 177] width 0 height 6
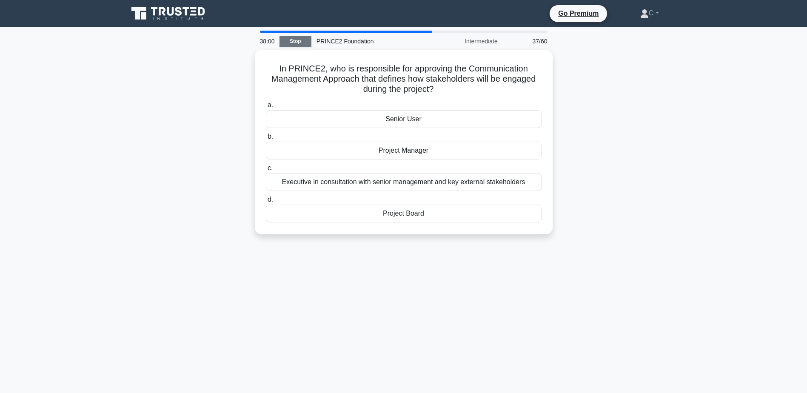
click at [287, 40] on link "Stop" at bounding box center [295, 41] width 32 height 11
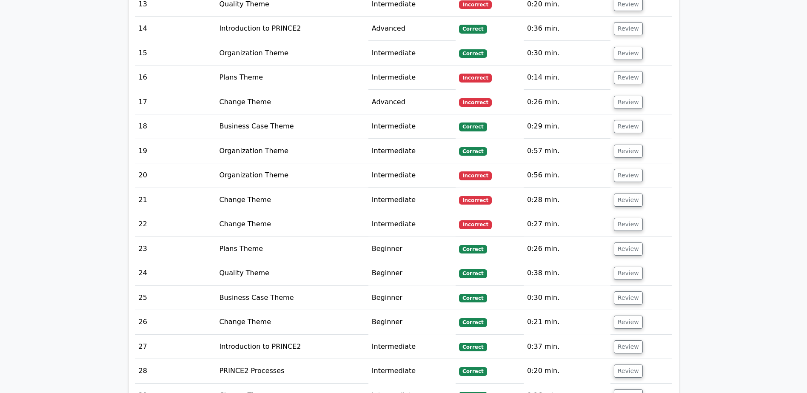
scroll to position [1531, 0]
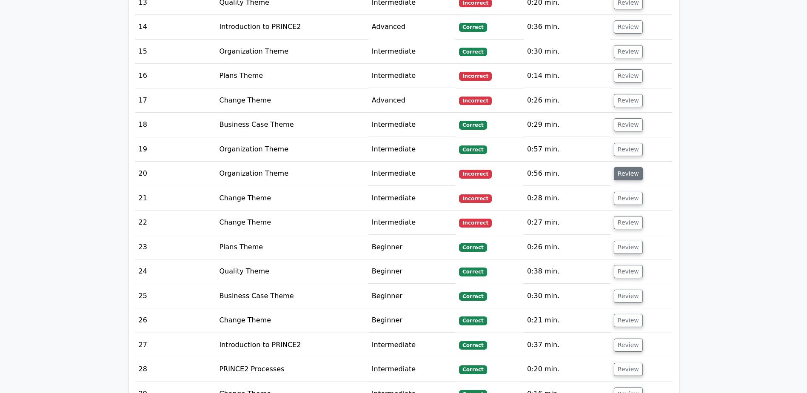
click at [630, 167] on button "Review" at bounding box center [628, 173] width 29 height 13
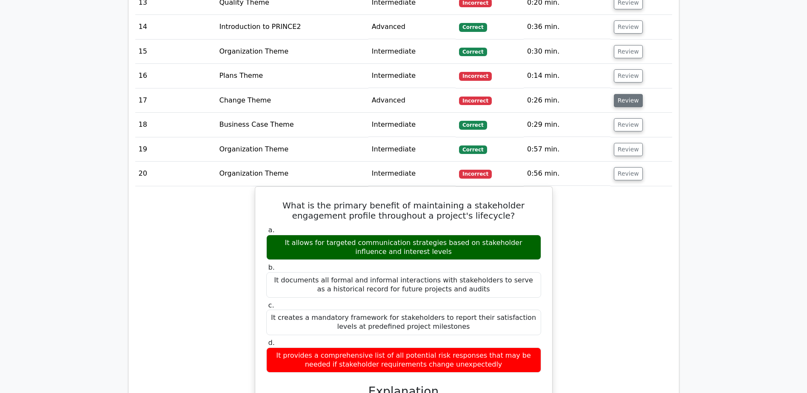
click at [625, 94] on button "Review" at bounding box center [628, 100] width 29 height 13
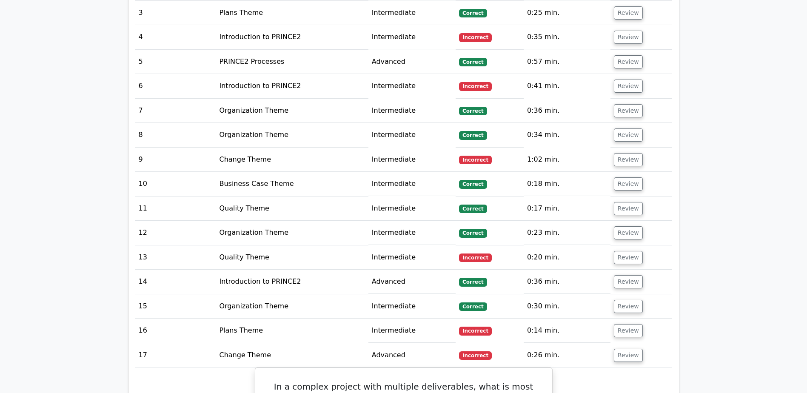
scroll to position [1276, 0]
click at [630, 154] on button "Review" at bounding box center [628, 160] width 29 height 13
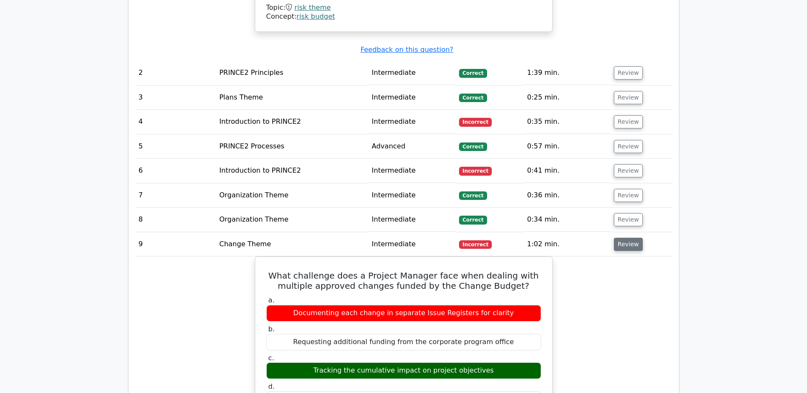
scroll to position [1191, 0]
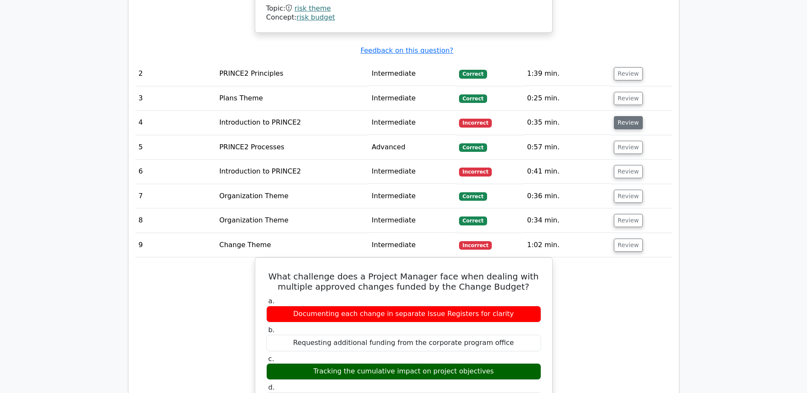
click at [634, 116] on button "Review" at bounding box center [628, 122] width 29 height 13
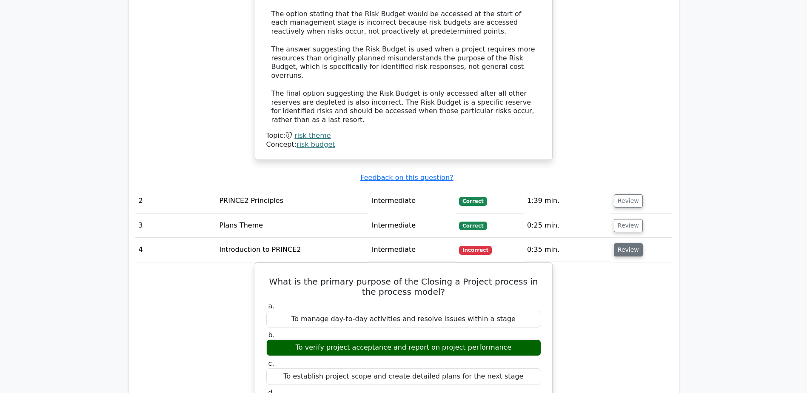
scroll to position [1063, 0]
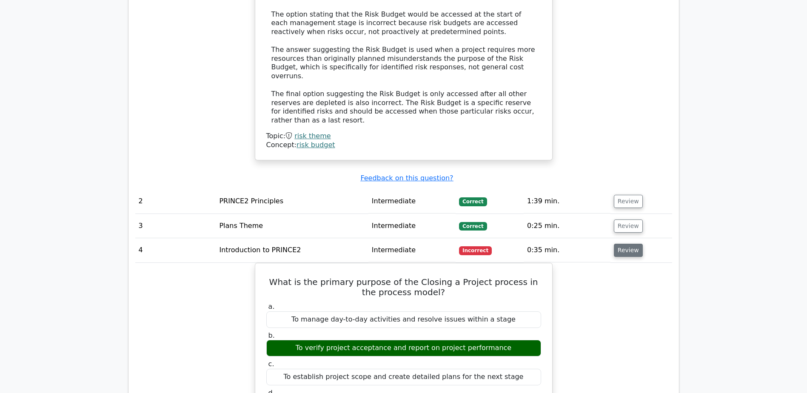
click at [614, 244] on button "Review" at bounding box center [628, 250] width 29 height 13
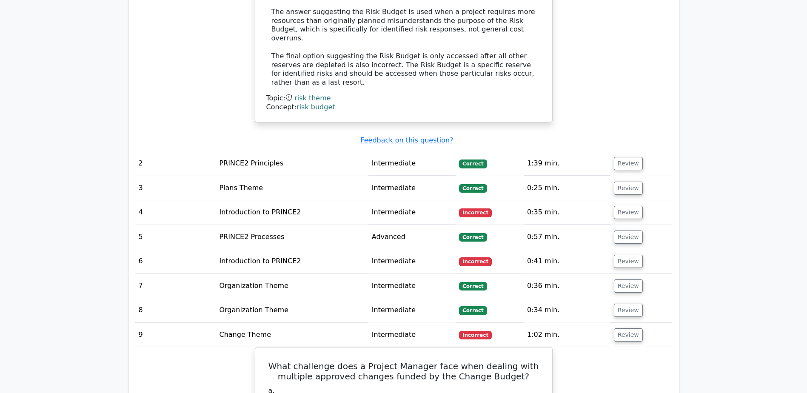
scroll to position [1148, 0]
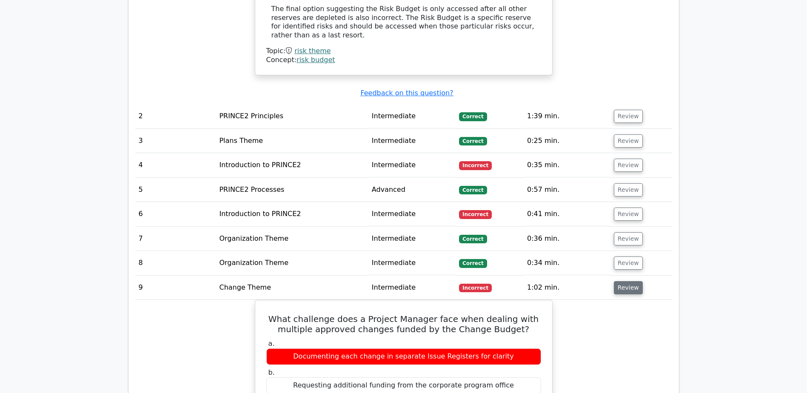
click at [625, 281] on button "Review" at bounding box center [628, 287] width 29 height 13
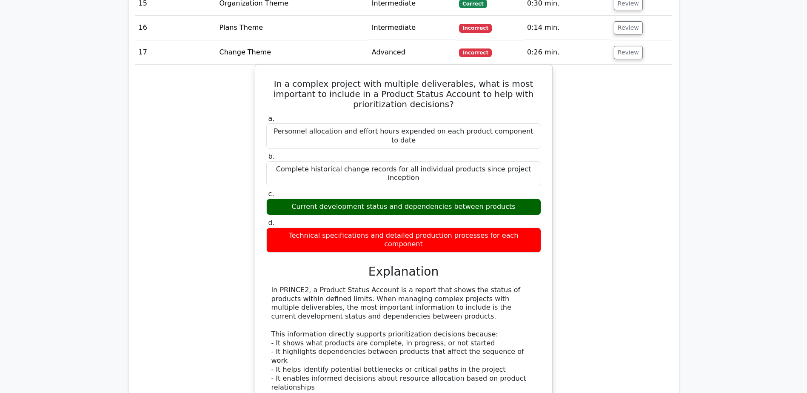
scroll to position [1488, 0]
